Goal: Use online tool/utility

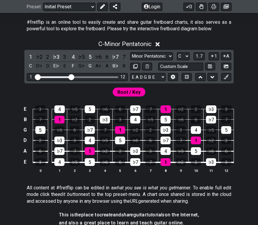
scroll to position [117, 0]
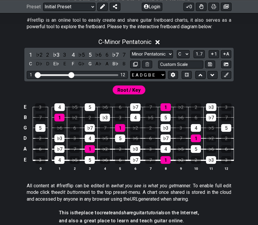
click at [153, 76] on select "E A D G B E E A D G B E E A D G B E B E A D F♯ B A D G C E A D A D G B E E♭ A♭ …" at bounding box center [147, 75] width 35 height 8
select select "B E A D G C"
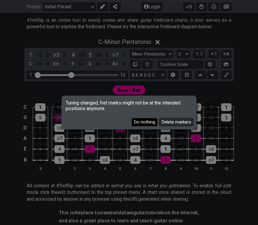
click at [144, 121] on button "Do nothing" at bounding box center [145, 122] width 26 height 8
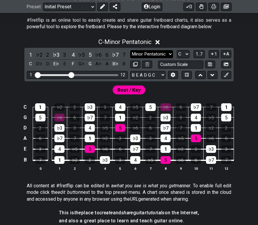
click at [167, 51] on select "Minor Pentatonic Click to edit Minor Pentatonic Major Pentatonic Minor Blues Ma…" at bounding box center [151, 54] width 43 height 8
click at [183, 55] on select "A♭ A A♯ B♭ B C C♯ D♭ D D♯ E♭ E F F♯ G♭ G G♯" at bounding box center [183, 54] width 13 height 8
drag, startPoint x: 70, startPoint y: 75, endPoint x: 124, endPoint y: 74, distance: 53.5
click at [120, 75] on input "Visible fret range" at bounding box center [77, 75] width 84 height 0
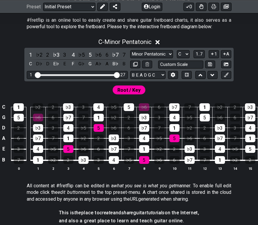
drag, startPoint x: 117, startPoint y: 79, endPoint x: 61, endPoint y: 74, distance: 56.1
click at [61, 75] on div "1 ♭2 2 ♭3 3 4 ♭5 5 ♭6 6 ♭7 7 C D♭ D E♭ E F G♭ G A♭ A B♭ B Minor Pentatonic Clic…" at bounding box center [128, 65] width 209 height 34
drag, startPoint x: 115, startPoint y: 76, endPoint x: 56, endPoint y: 72, distance: 58.7
click at [56, 75] on input "Visible fret range" at bounding box center [77, 75] width 84 height 0
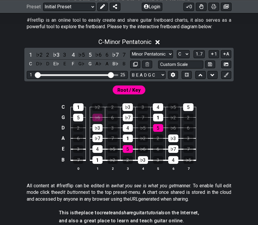
drag, startPoint x: 57, startPoint y: 74, endPoint x: 109, endPoint y: 71, distance: 52.1
click at [109, 75] on input "Visible fret range" at bounding box center [77, 75] width 84 height 0
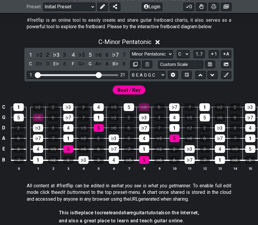
drag, startPoint x: 110, startPoint y: 74, endPoint x: 99, endPoint y: 73, distance: 11.0
click at [98, 75] on input "Visible fret range" at bounding box center [77, 75] width 84 height 0
